Goal: Ask a question

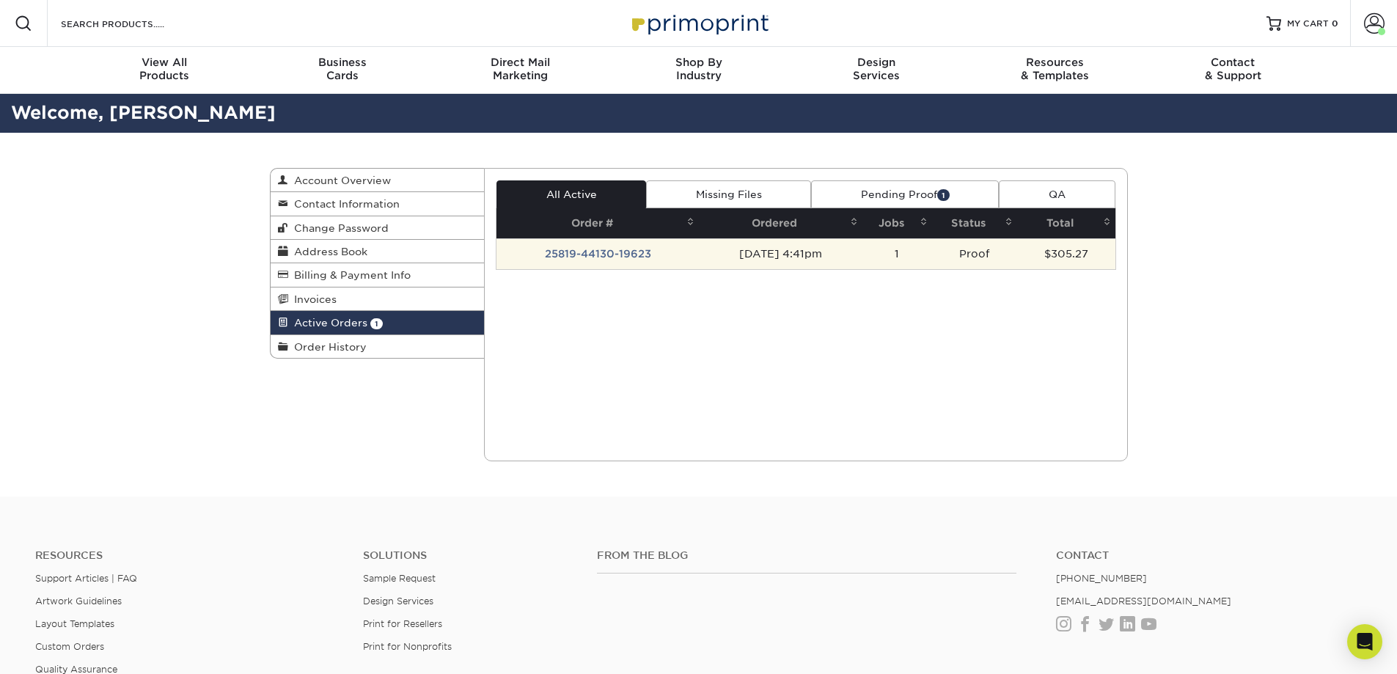
click at [536, 251] on td "25819-44130-19623" at bounding box center [597, 253] width 202 height 31
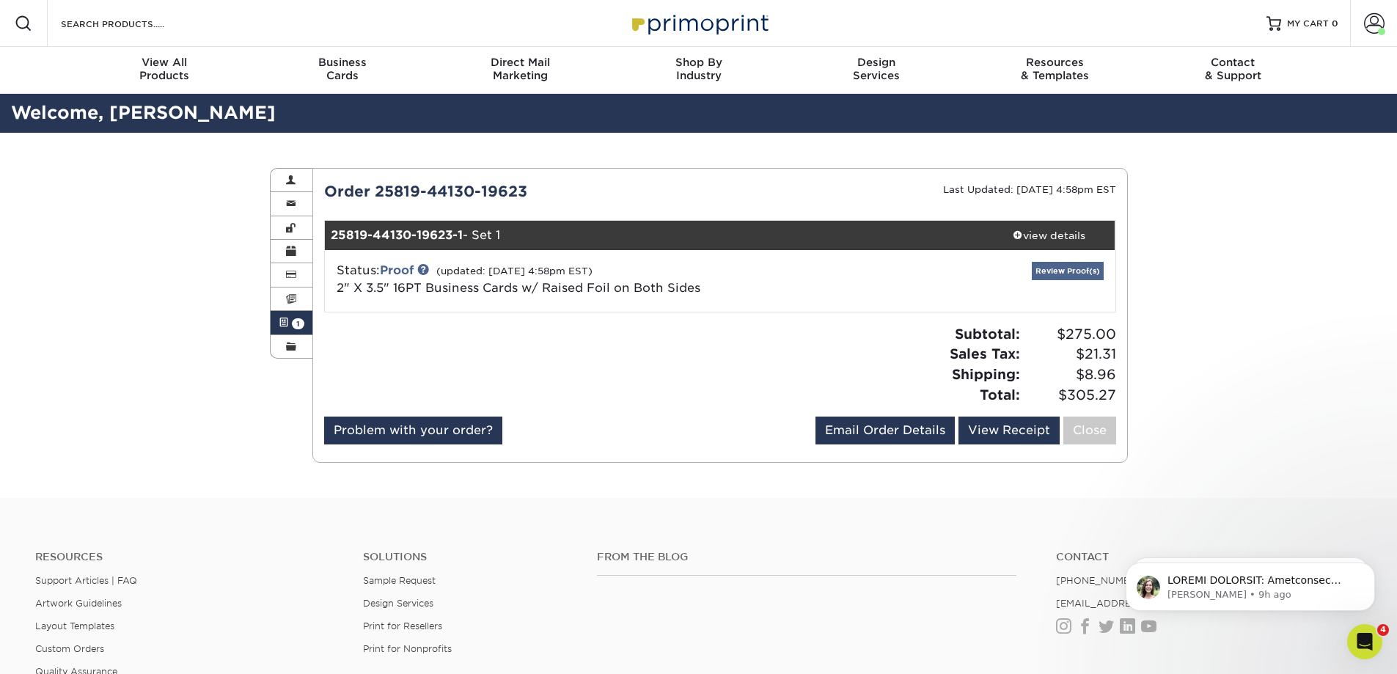
drag, startPoint x: 1108, startPoint y: 266, endPoint x: 1065, endPoint y: 273, distance: 43.0
click at [1106, 265] on div "Review Proof(s)" at bounding box center [982, 281] width 263 height 38
click at [1065, 273] on link "Review Proof(s)" at bounding box center [1068, 271] width 72 height 18
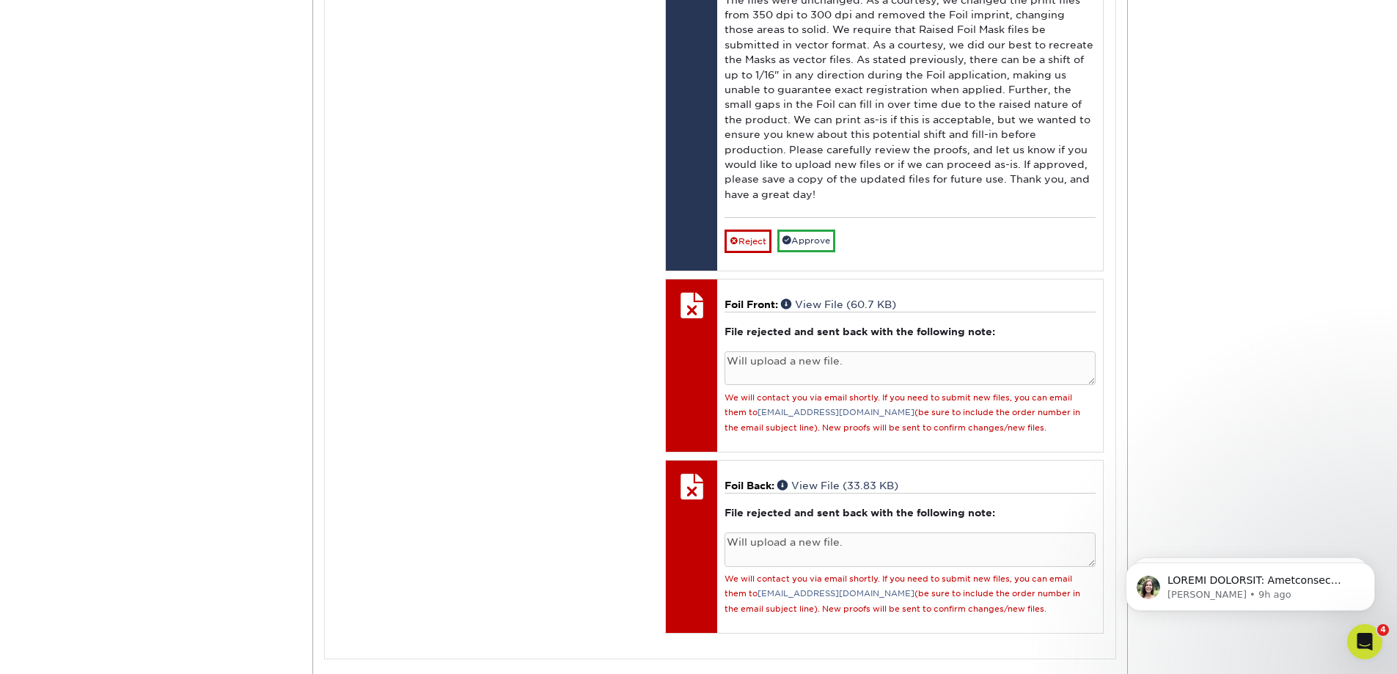
scroll to position [1246, 0]
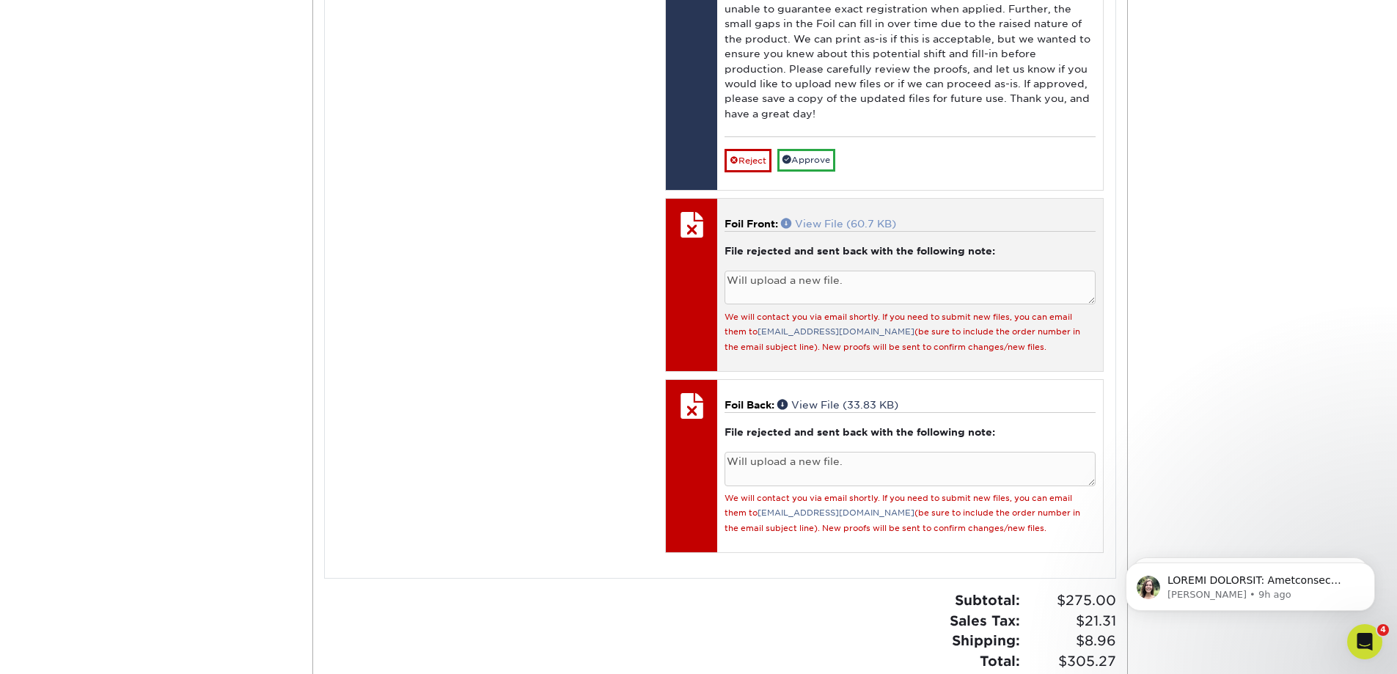
click at [843, 230] on link "View File (60.7 KB)" at bounding box center [838, 224] width 115 height 12
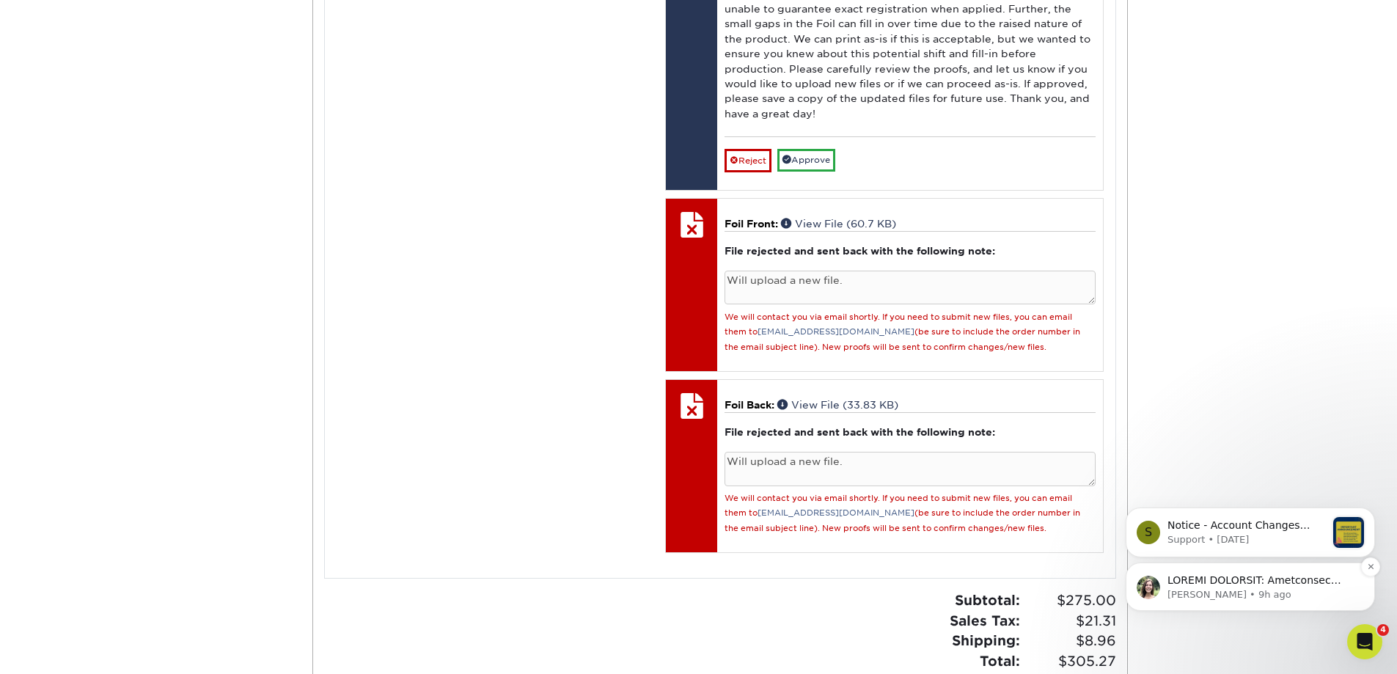
click at [1251, 568] on div "[PERSON_NAME] • 9h ago" at bounding box center [1250, 586] width 249 height 48
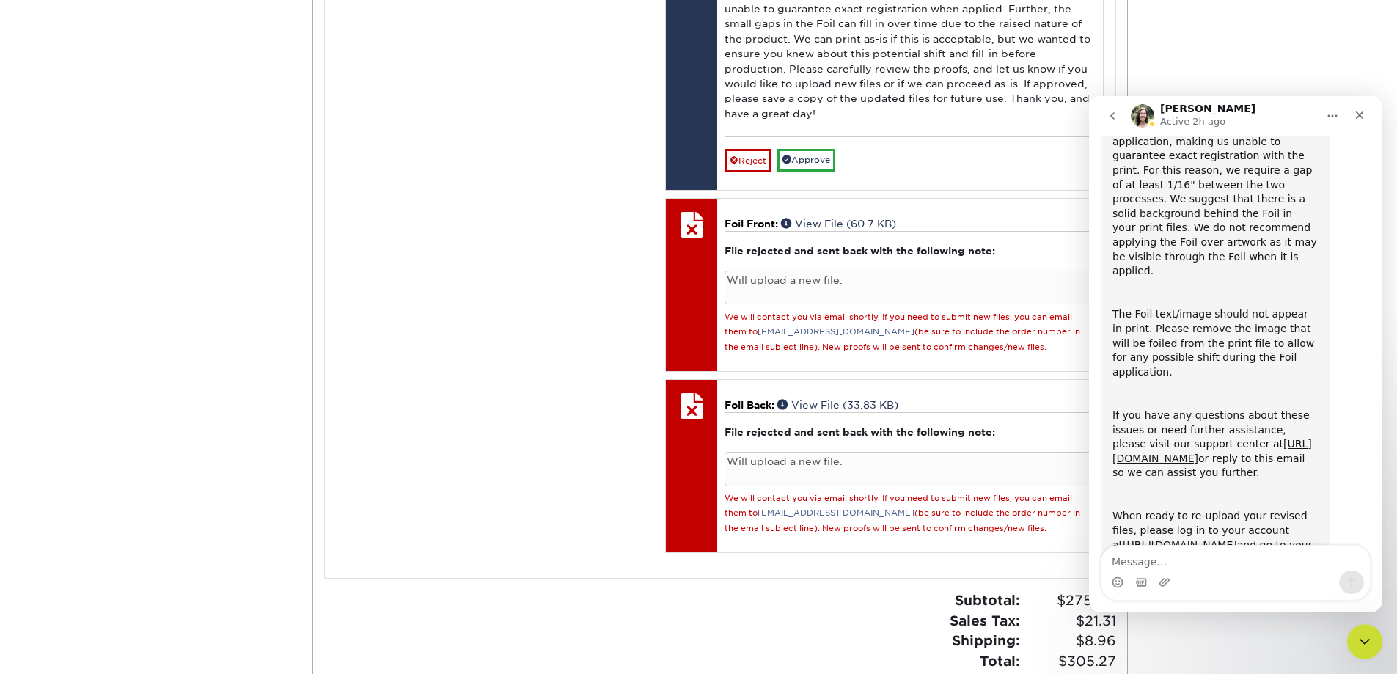
scroll to position [540, 0]
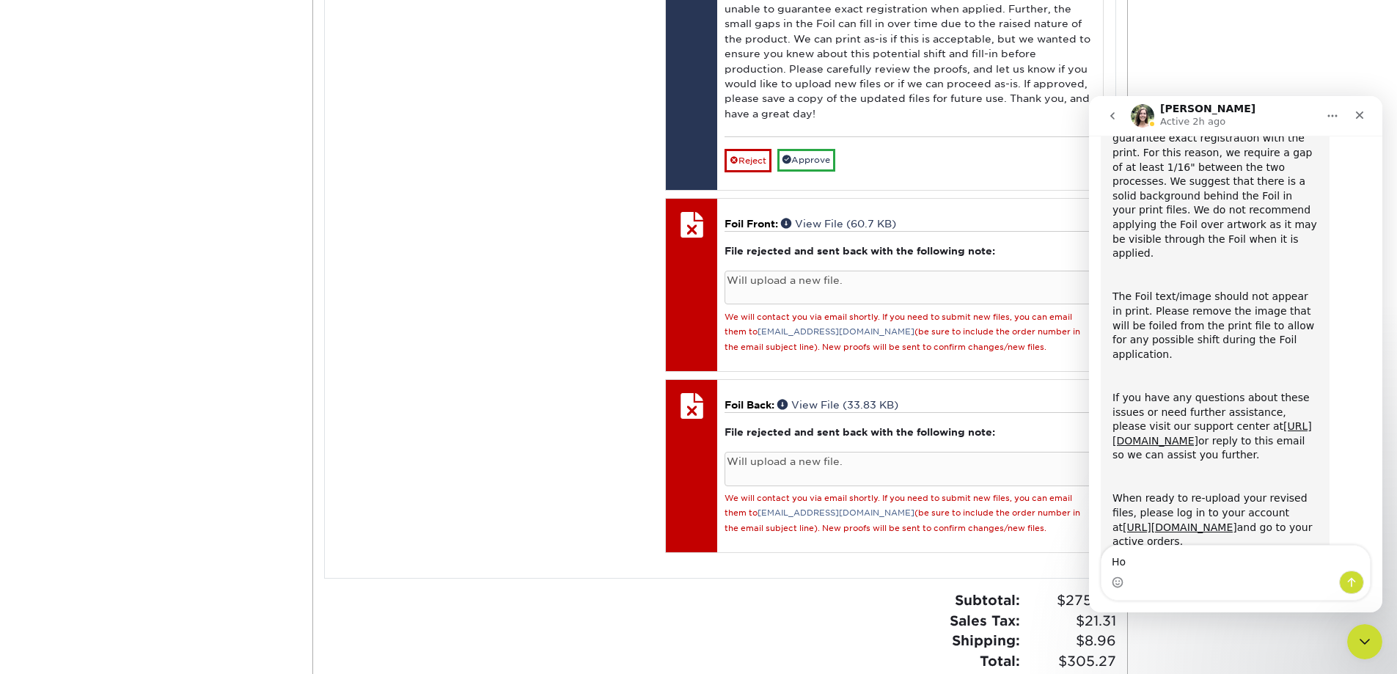
type textarea "H"
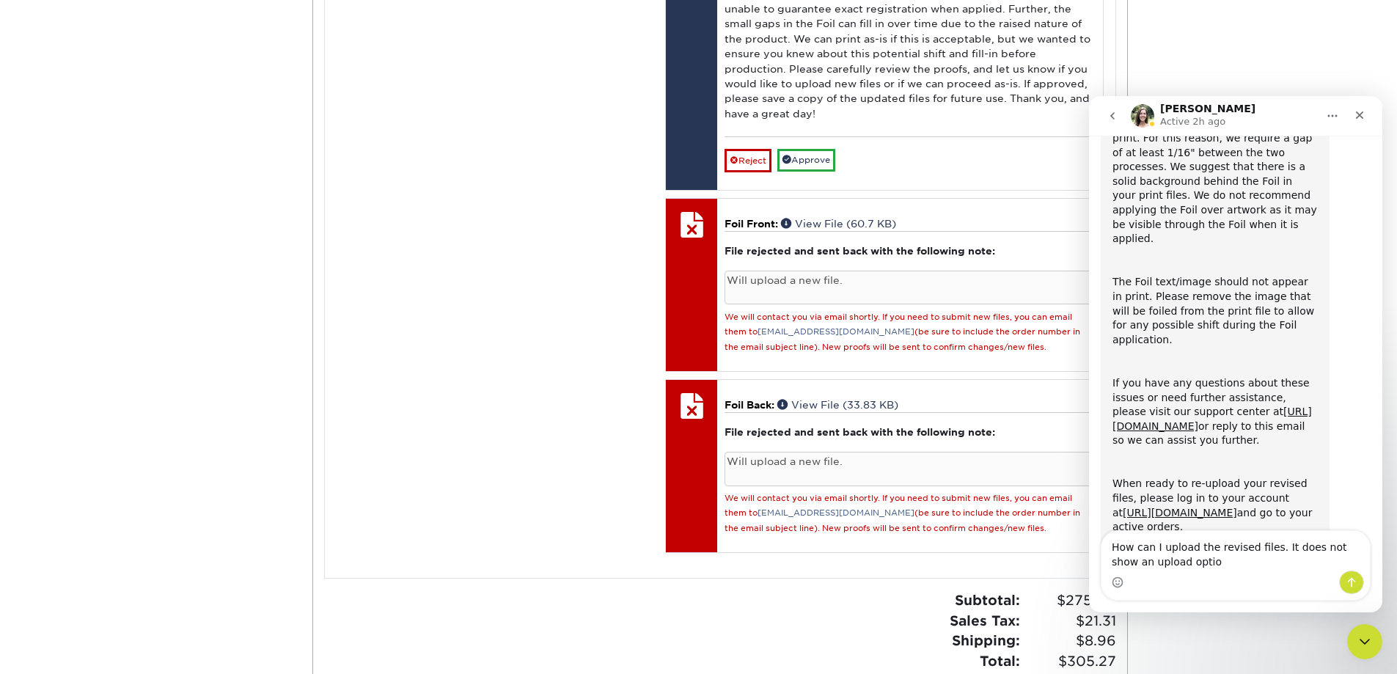
type textarea "How can I upload the revised files. It does not show an upload option"
